Goal: Task Accomplishment & Management: Manage account settings

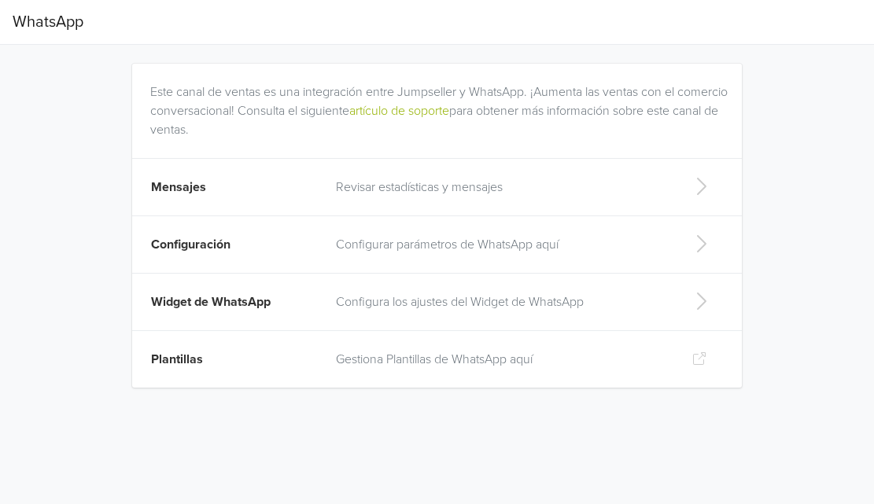
click at [707, 186] on icon at bounding box center [700, 186] width 31 height 25
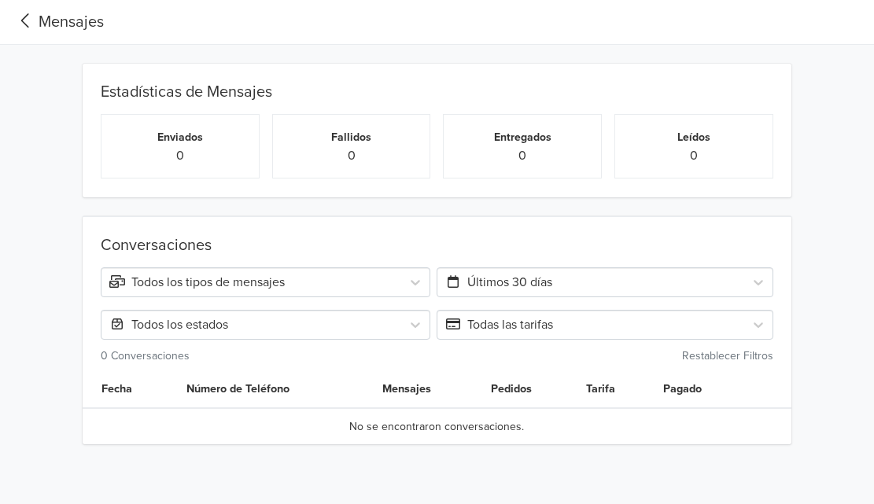
click at [35, 21] on icon at bounding box center [26, 20] width 26 height 21
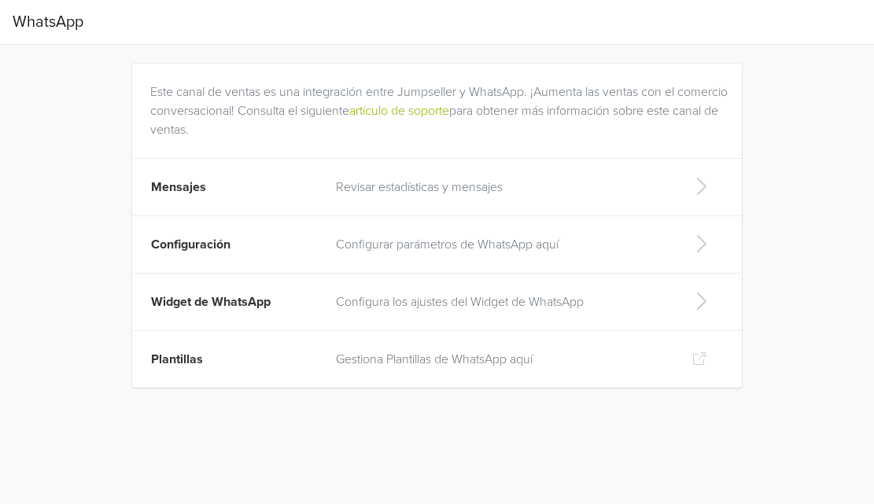
click at [713, 305] on icon at bounding box center [700, 301] width 31 height 25
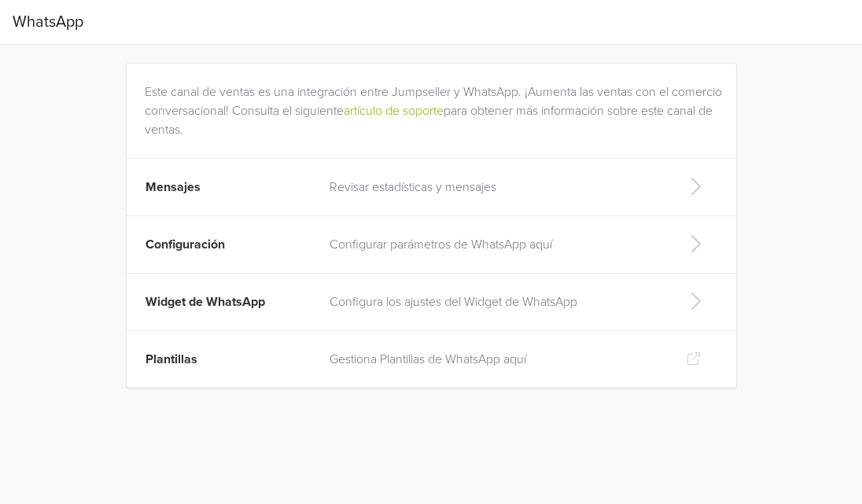
select select "rb"
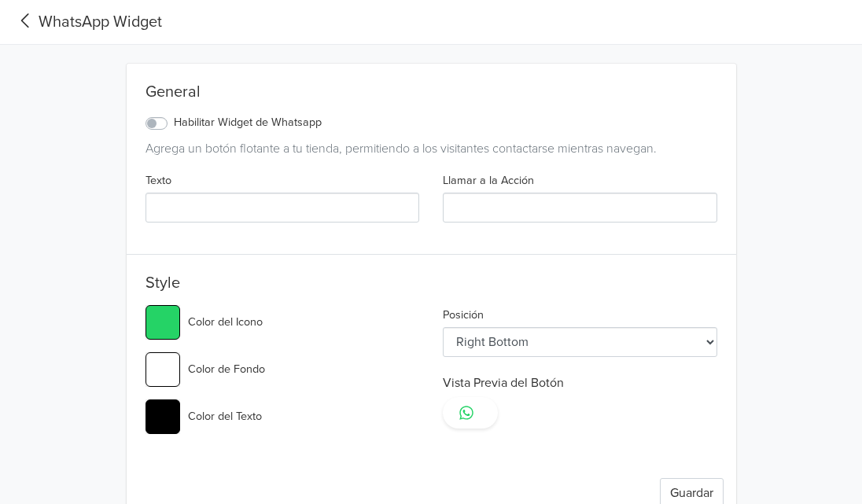
type input "#25d366"
select select "lt"
click at [28, 17] on icon at bounding box center [26, 20] width 26 height 21
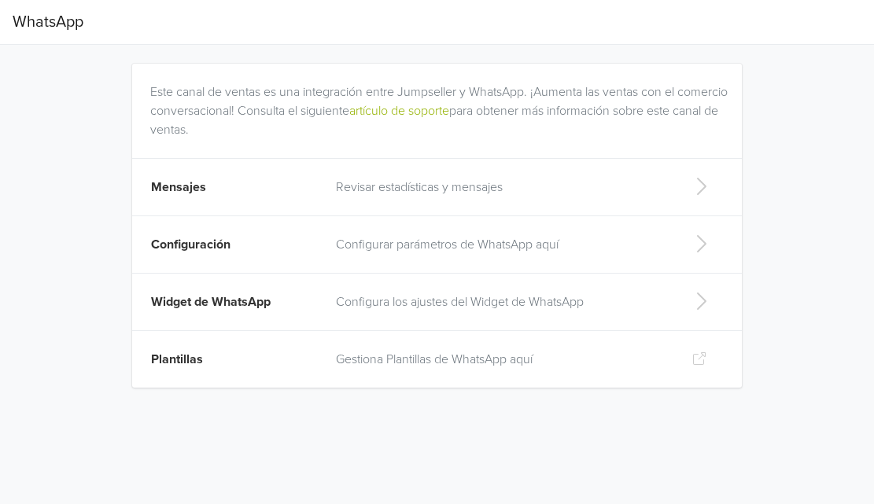
click at [634, 242] on p "Configurar parámetros de WhatsApp aquí" at bounding box center [501, 244] width 331 height 19
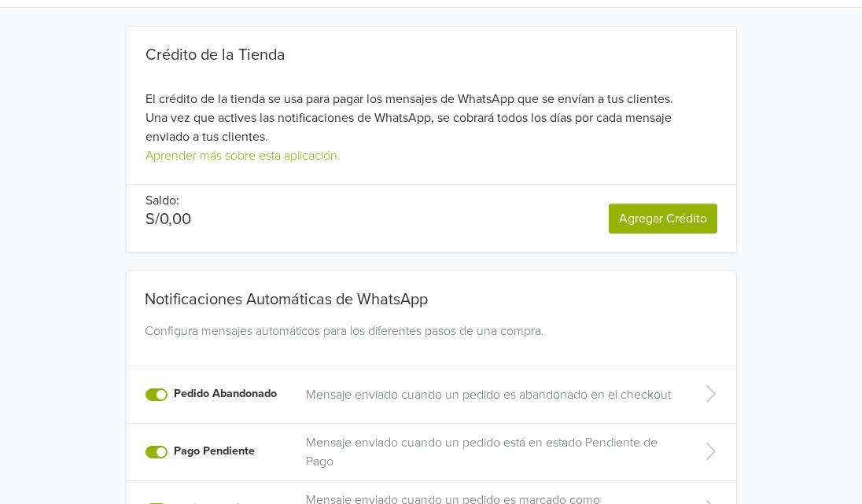
scroll to position [5, 0]
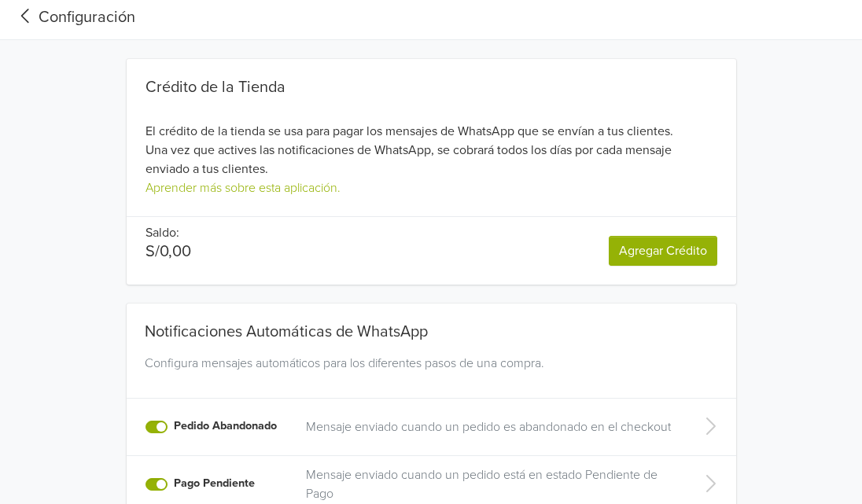
click at [21, 17] on icon at bounding box center [26, 16] width 26 height 21
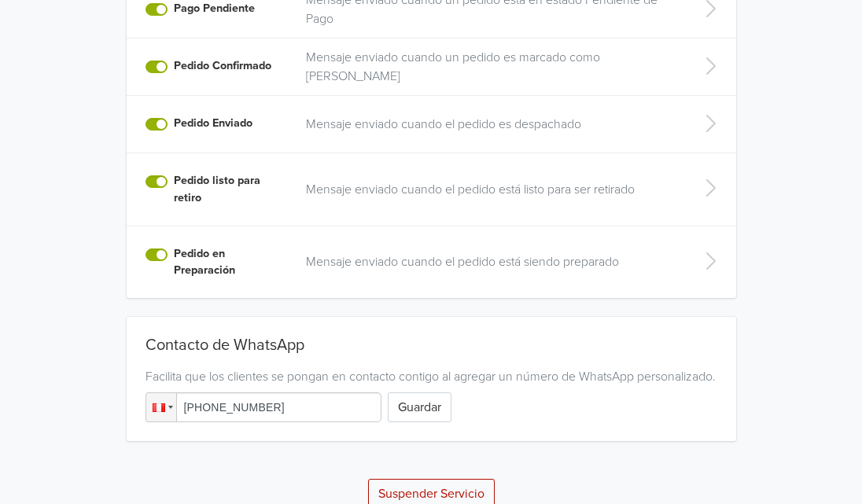
scroll to position [481, 0]
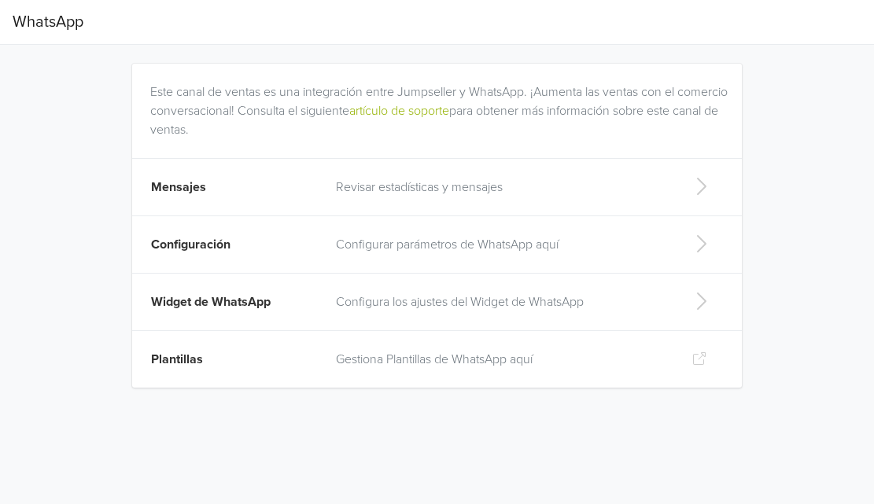
click at [417, 359] on p "Gestiona Plantillas de WhatsApp aquí" at bounding box center [501, 359] width 331 height 19
click at [211, 245] on span "Configuración" at bounding box center [190, 245] width 79 height 16
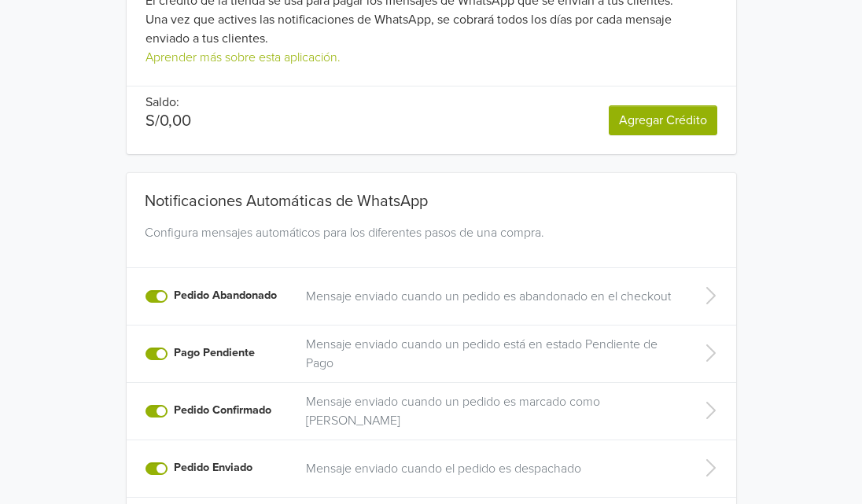
scroll to position [54, 0]
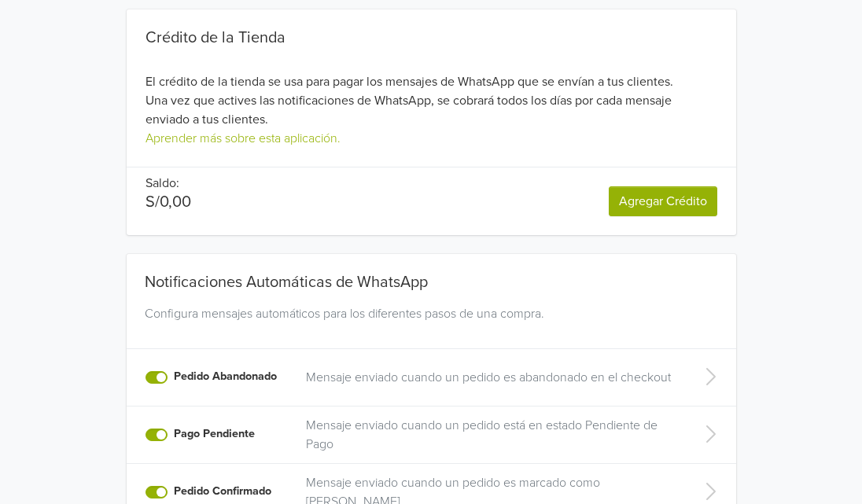
click at [680, 197] on link "Agregar Crédito" at bounding box center [663, 201] width 109 height 30
